Goal: Information Seeking & Learning: Understand process/instructions

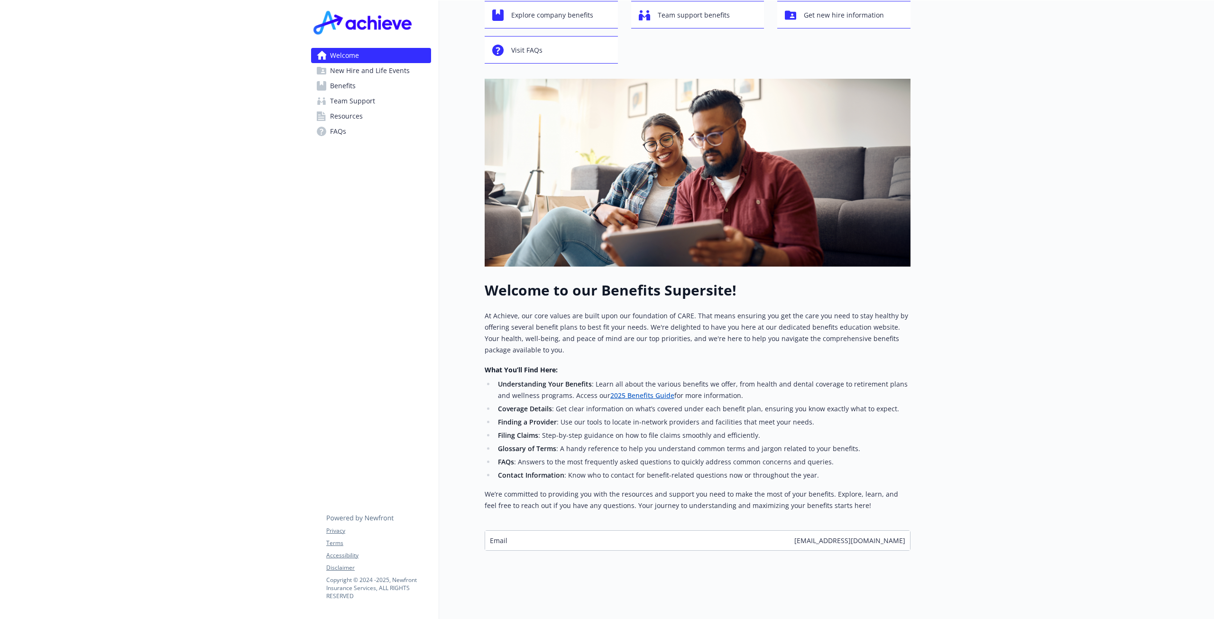
scroll to position [65, 0]
click at [610, 391] on link "2025 Benefits Guide" at bounding box center [642, 395] width 64 height 9
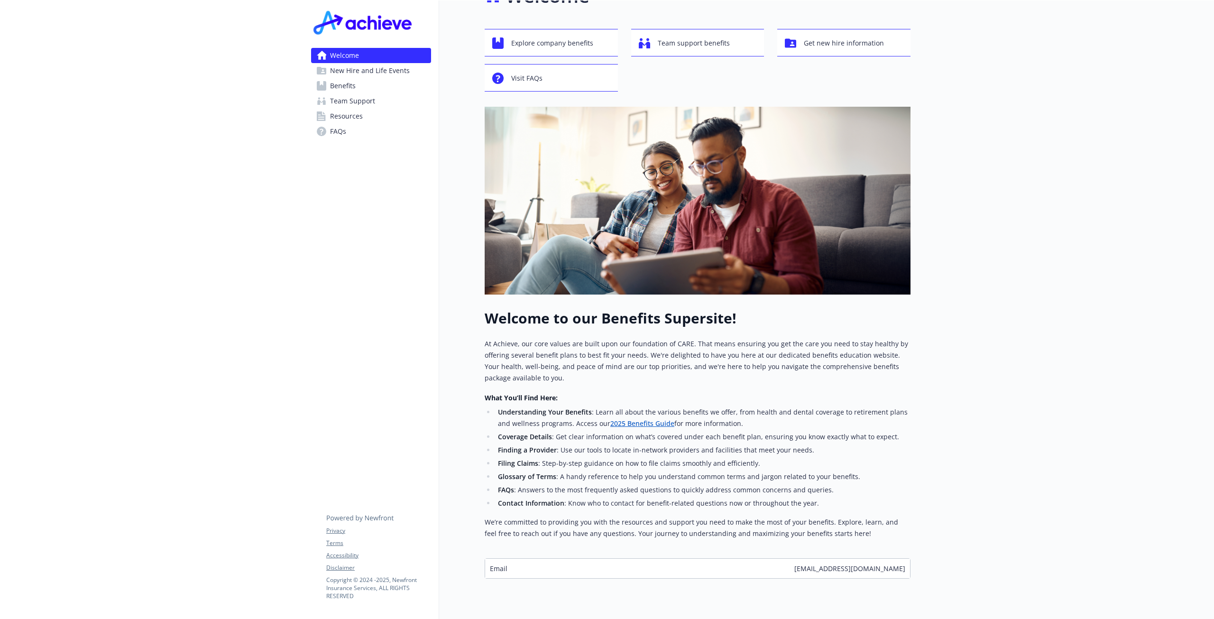
scroll to position [0, 0]
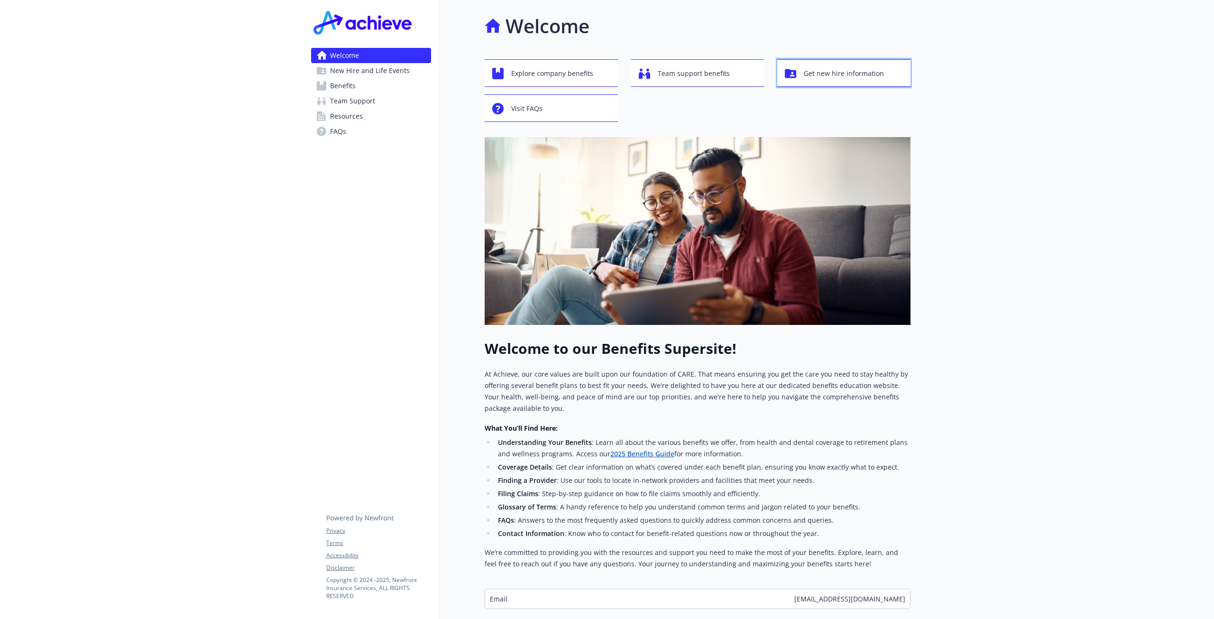
click at [805, 69] on span "Get new hire information" at bounding box center [844, 74] width 80 height 18
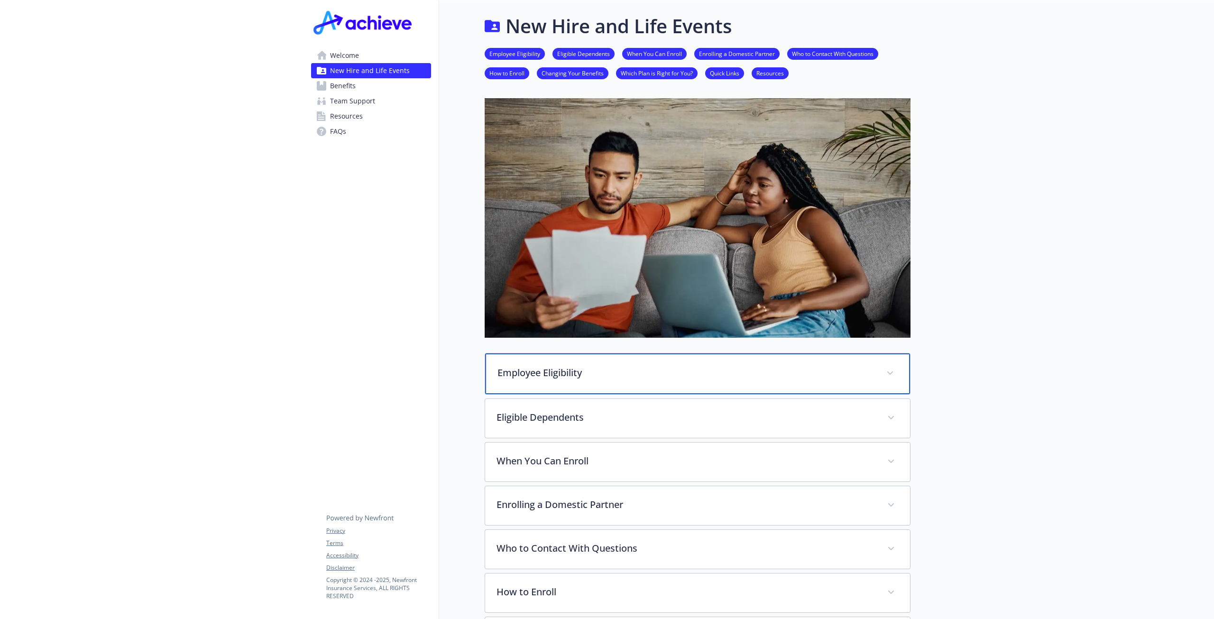
click at [576, 375] on p "Employee Eligibility" at bounding box center [687, 373] width 378 height 14
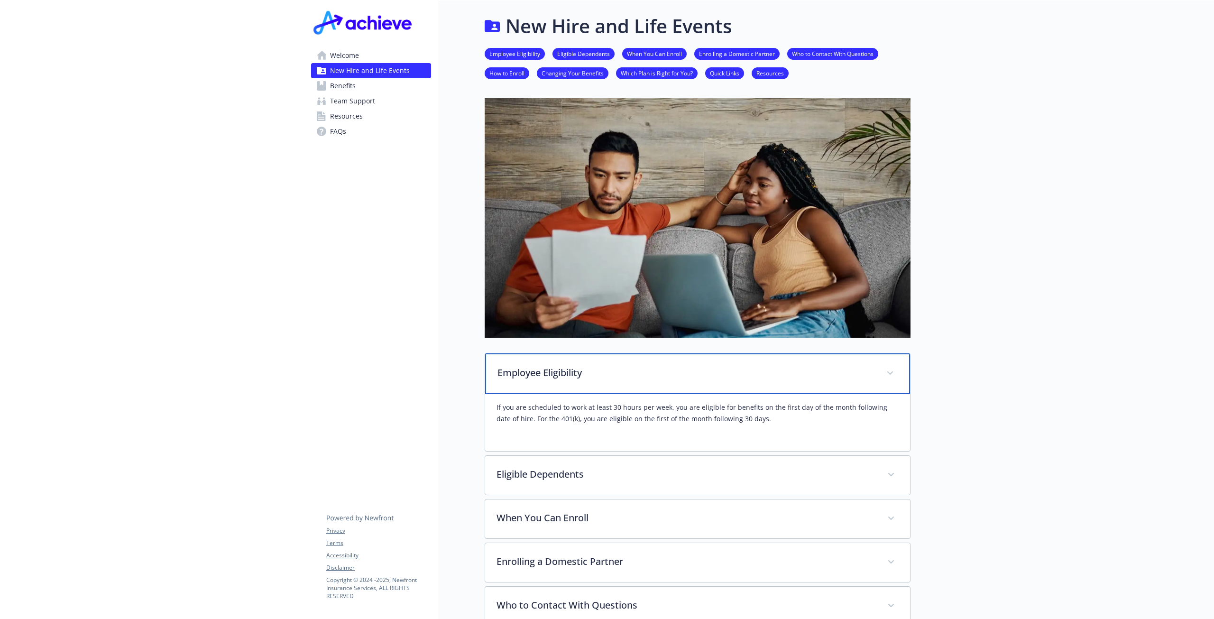
click at [576, 375] on p "Employee Eligibility" at bounding box center [687, 373] width 378 height 14
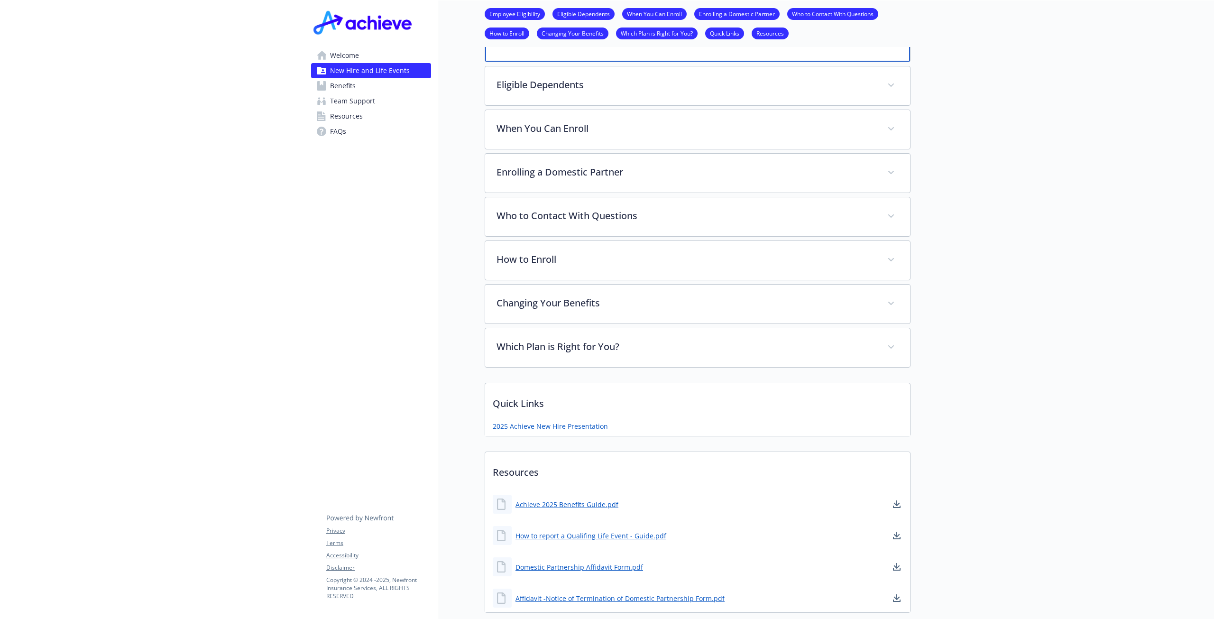
scroll to position [304, 0]
